Goal: Task Accomplishment & Management: Manage account settings

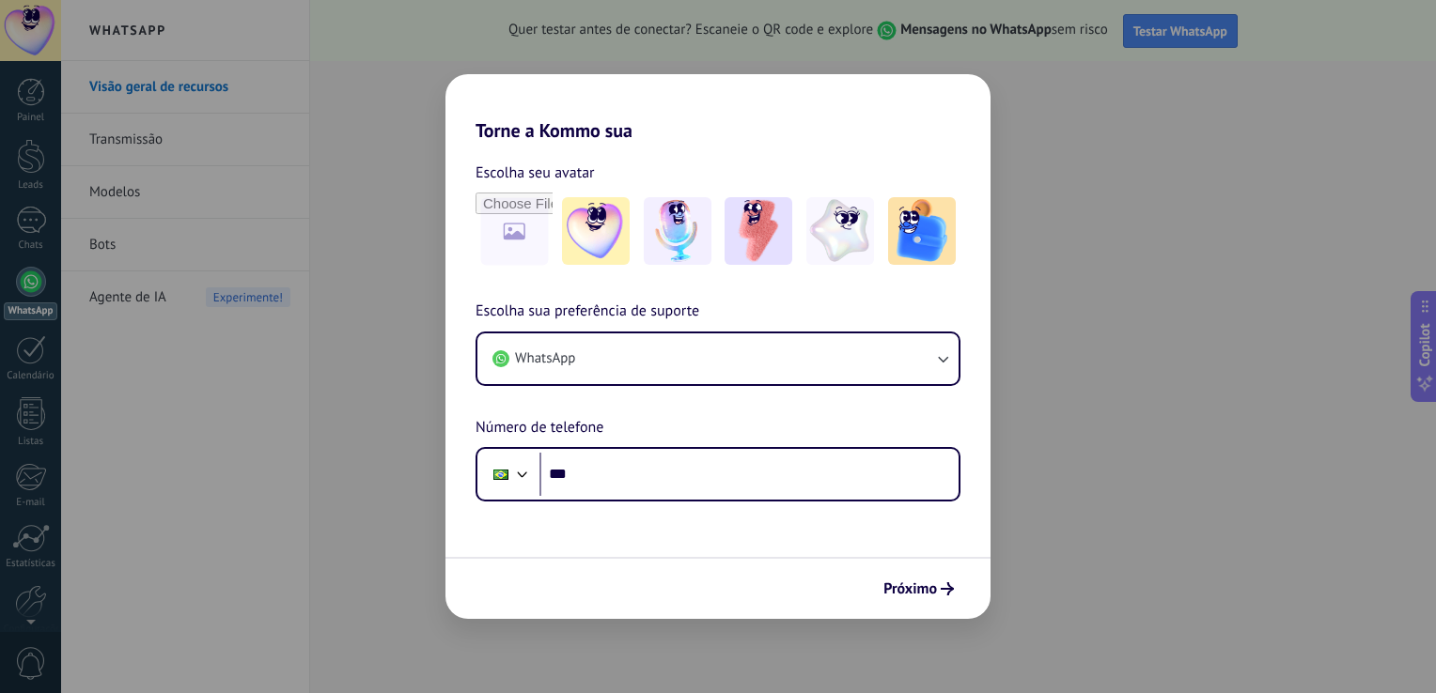
drag, startPoint x: 931, startPoint y: 92, endPoint x: 951, endPoint y: 92, distance: 19.7
click at [939, 92] on h2 "Torne a Kommo sua" at bounding box center [717, 108] width 545 height 68
click at [1015, 72] on div "Torne a Kommo sua Escolha seu avatar Escolha sua preferência de suporte WhatsAp…" at bounding box center [718, 346] width 1436 height 693
click at [951, 585] on icon "submit" at bounding box center [947, 589] width 13 height 13
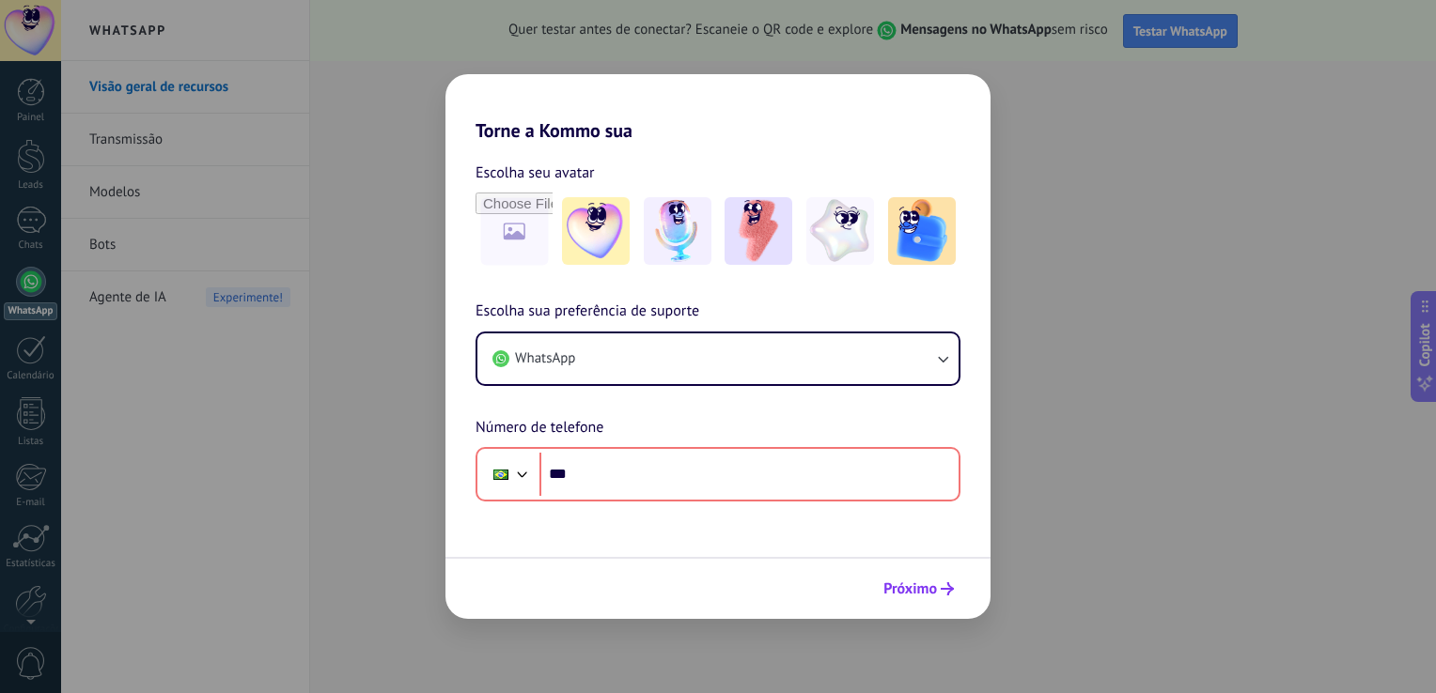
click at [947, 586] on icon "submit" at bounding box center [947, 589] width 13 height 13
click at [297, 374] on div "Torne a Kommo sua Escolha seu avatar Escolha sua preferência de suporte WhatsAp…" at bounding box center [718, 346] width 1436 height 693
